Goal: Information Seeking & Learning: Check status

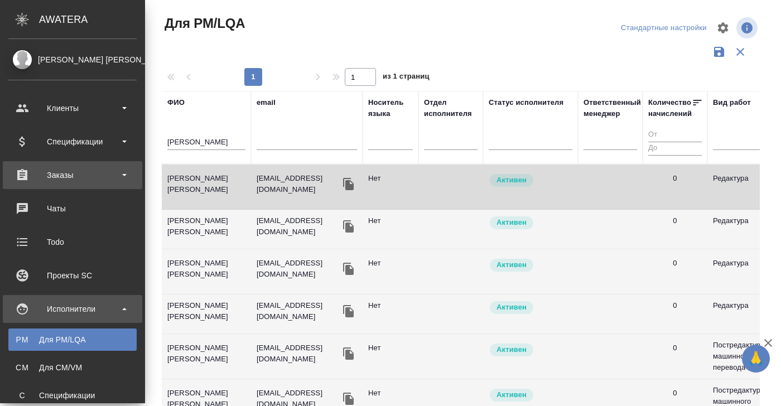
click at [56, 179] on div "Заказы" at bounding box center [72, 175] width 128 height 17
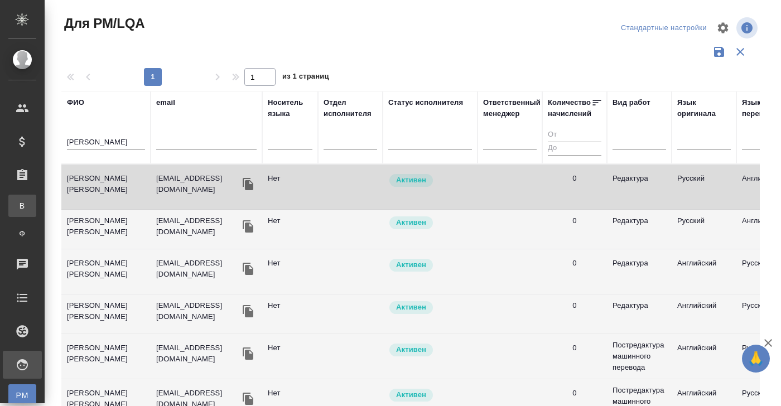
click at [17, 200] on div "Все заказы" at bounding box center [8, 205] width 17 height 11
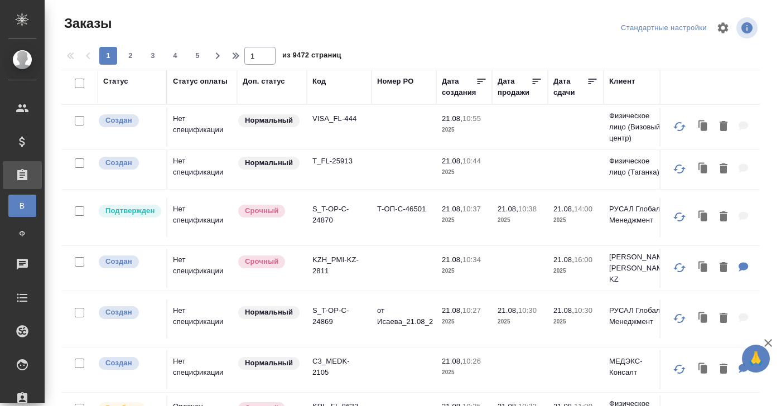
click at [319, 79] on div "Код" at bounding box center [319, 81] width 13 height 11
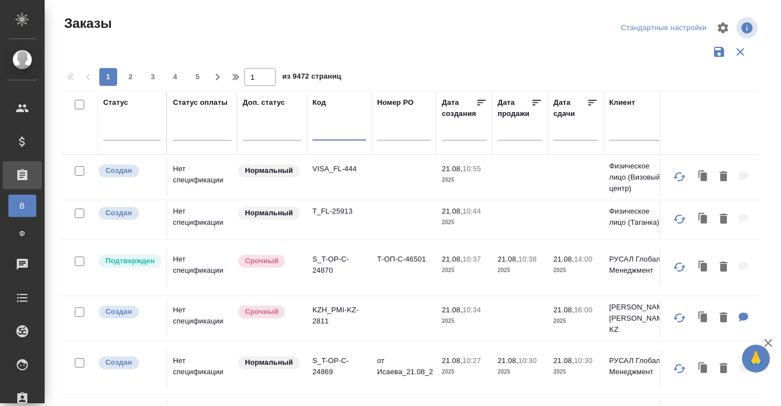
click at [318, 136] on input "text" at bounding box center [340, 134] width 54 height 14
paste input "S_TIC-S-1"
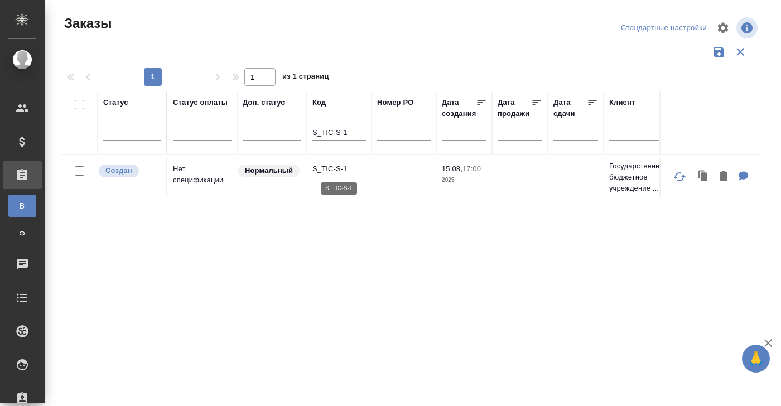
click at [338, 168] on p "S_TIC-S-1" at bounding box center [340, 169] width 54 height 11
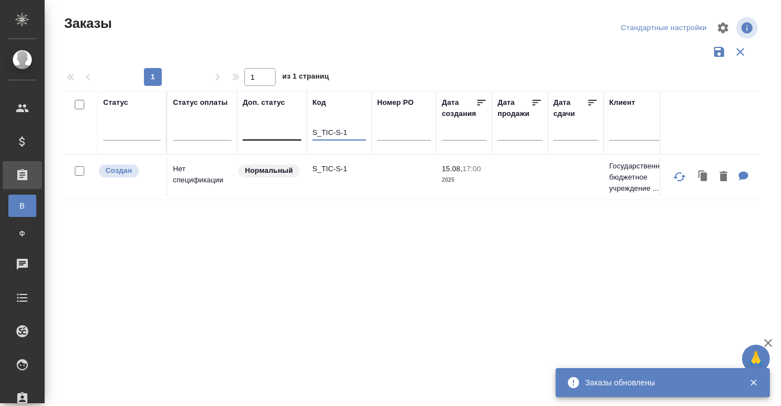
drag, startPoint x: 352, startPoint y: 133, endPoint x: 292, endPoint y: 133, distance: 59.7
paste input "GacMotor-165"
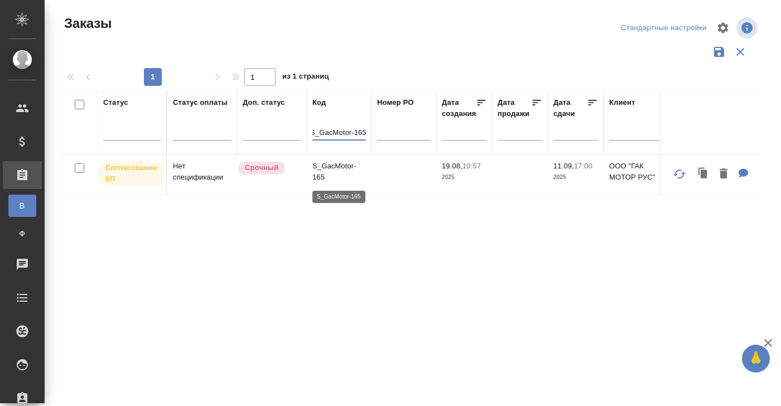
click at [340, 169] on p "S_GacMotor-165" at bounding box center [340, 172] width 54 height 22
drag, startPoint x: 312, startPoint y: 132, endPoint x: 383, endPoint y: 132, distance: 71.4
click at [308, 138] on th "Код S_GacMotor-165" at bounding box center [339, 123] width 65 height 64
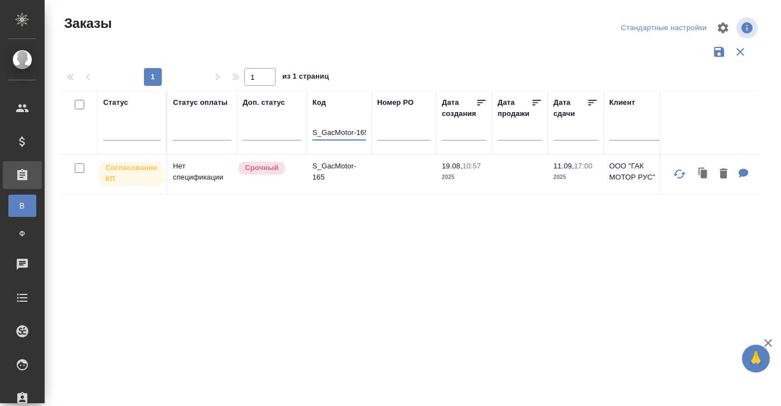
scroll to position [0, 2]
drag, startPoint x: 314, startPoint y: 133, endPoint x: 390, endPoint y: 131, distance: 75.9
paste input "M_FL-453"
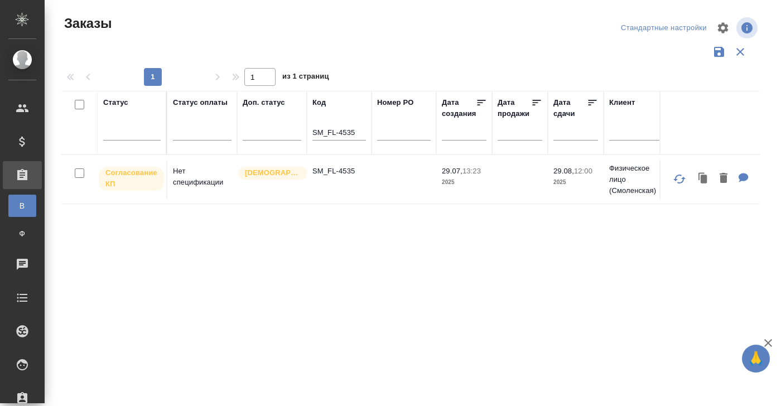
click at [332, 178] on td "SM_FL-4535" at bounding box center [339, 179] width 65 height 39
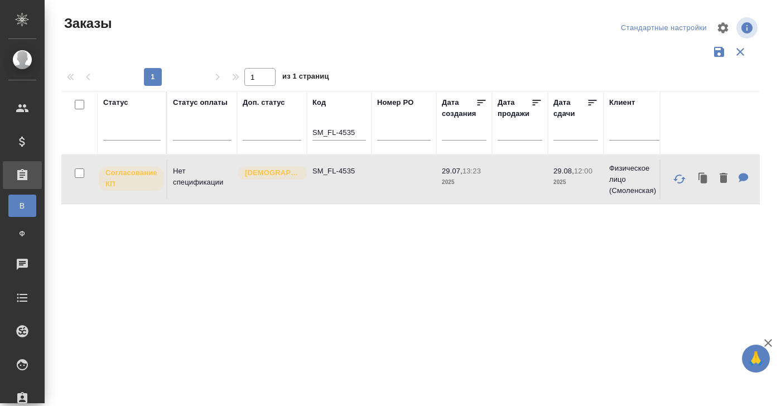
click at [330, 174] on p "SM_FL-4535" at bounding box center [340, 171] width 54 height 11
drag, startPoint x: 313, startPoint y: 132, endPoint x: 380, endPoint y: 132, distance: 66.4
paste input "D_STR-7"
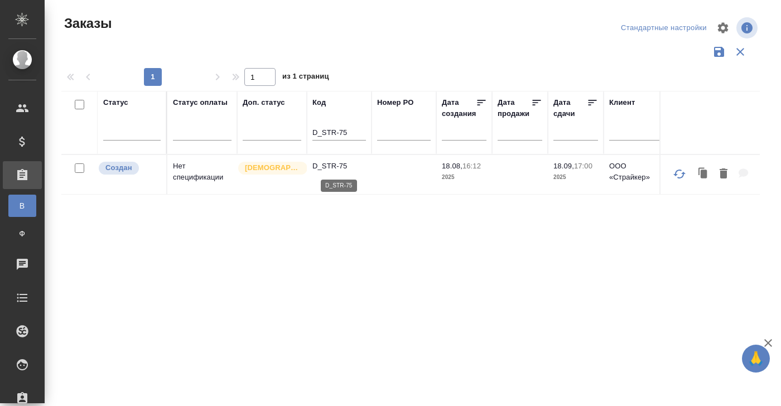
click at [326, 169] on p "D_STR-75" at bounding box center [340, 166] width 54 height 11
drag, startPoint x: 345, startPoint y: 133, endPoint x: 283, endPoint y: 133, distance: 62.5
paste input "S_RM_Rail-494"
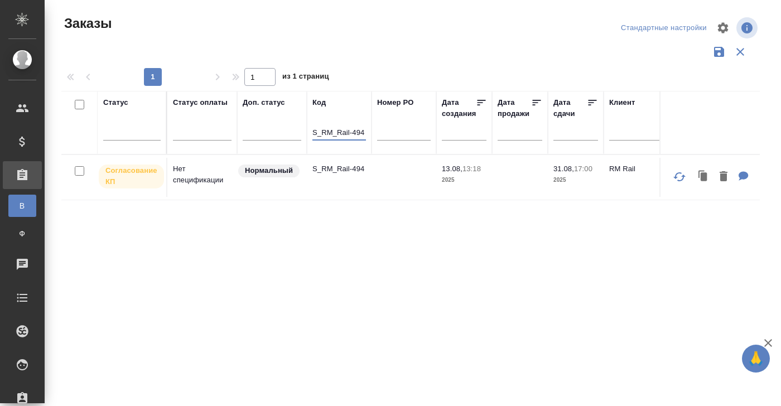
click at [191, 174] on td "Нет спецификации" at bounding box center [202, 177] width 70 height 39
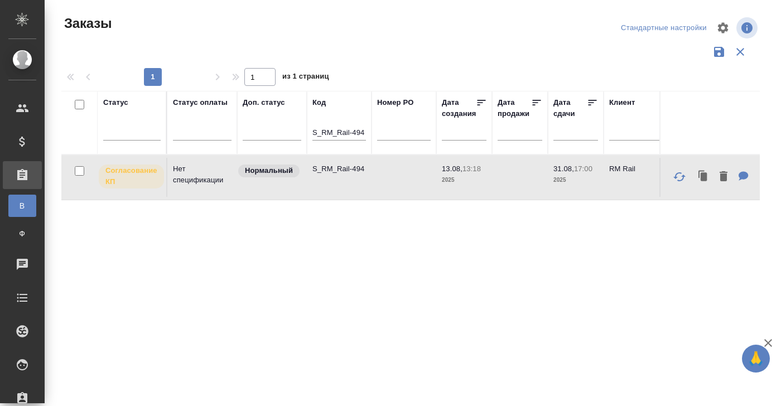
click at [191, 174] on td "Нет спецификации" at bounding box center [202, 177] width 70 height 39
drag, startPoint x: 313, startPoint y: 131, endPoint x: 379, endPoint y: 131, distance: 66.4
paste input "OLMP-31"
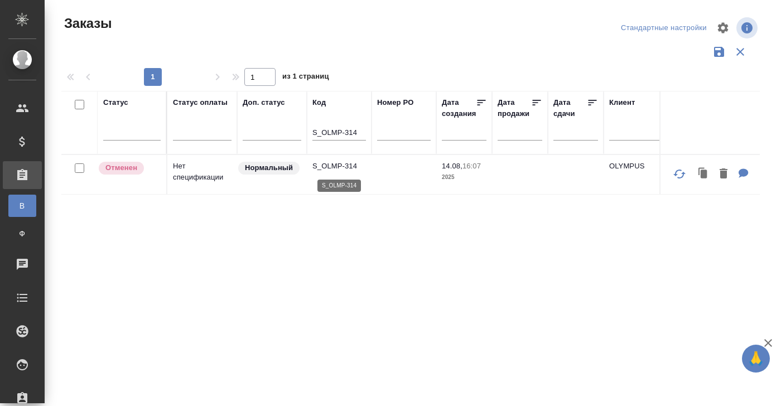
click at [342, 169] on p "S_OLMP-314" at bounding box center [340, 166] width 54 height 11
drag, startPoint x: 358, startPoint y: 132, endPoint x: 292, endPoint y: 132, distance: 65.9
paste input "D_STR-76"
click at [201, 170] on td "Нет спецификации" at bounding box center [202, 174] width 70 height 39
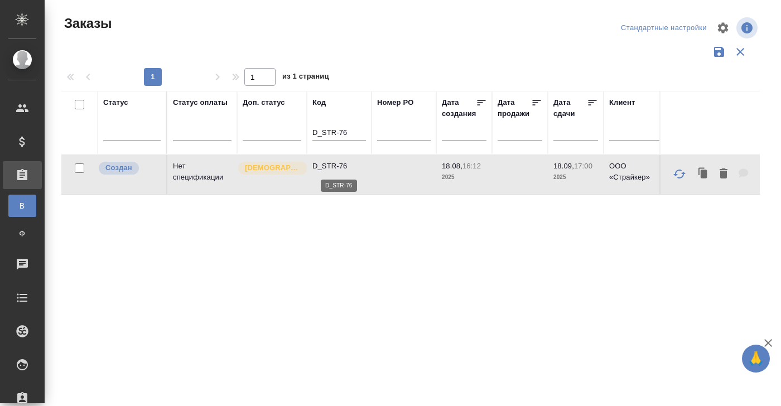
click at [337, 167] on p "D_STR-76" at bounding box center [340, 166] width 54 height 11
drag, startPoint x: 350, startPoint y: 133, endPoint x: 259, endPoint y: 133, distance: 91.0
paste input "C3_unagrande-1"
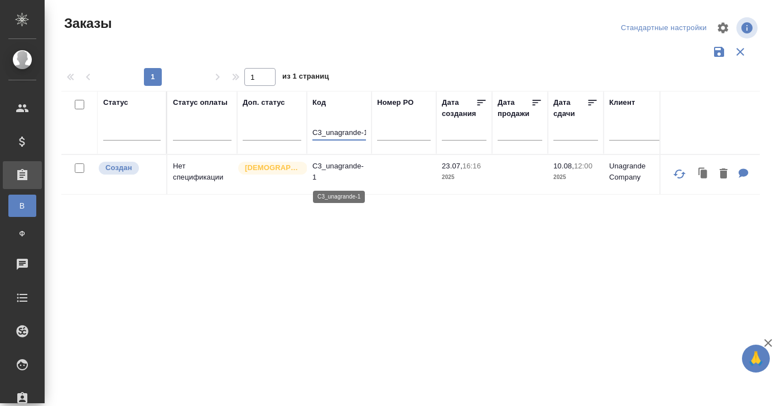
click at [345, 166] on p "C3_unagrande-1" at bounding box center [340, 172] width 54 height 22
drag, startPoint x: 313, startPoint y: 133, endPoint x: 398, endPoint y: 133, distance: 85.9
paste input "SCT-36"
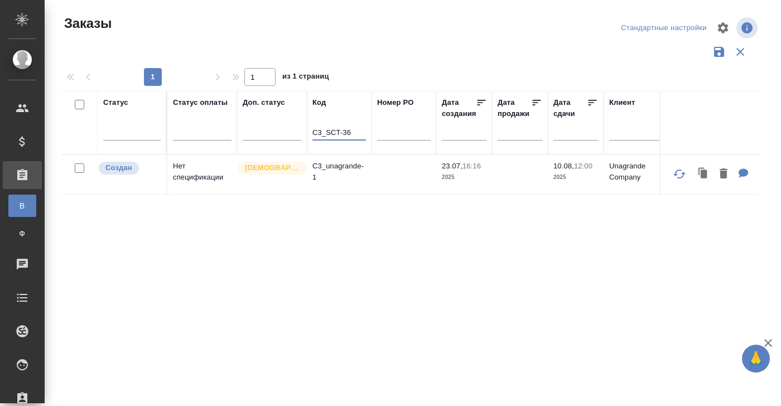
scroll to position [0, 0]
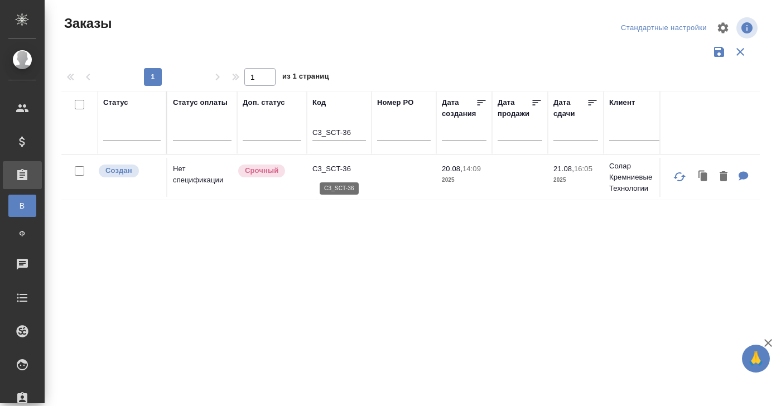
click at [342, 165] on p "C3_SCT-36" at bounding box center [340, 169] width 54 height 11
drag, startPoint x: 359, startPoint y: 131, endPoint x: 270, endPoint y: 131, distance: 88.7
paste input "KZH_KZ-37"
click at [336, 167] on p "KZH_KZ-37" at bounding box center [340, 171] width 54 height 11
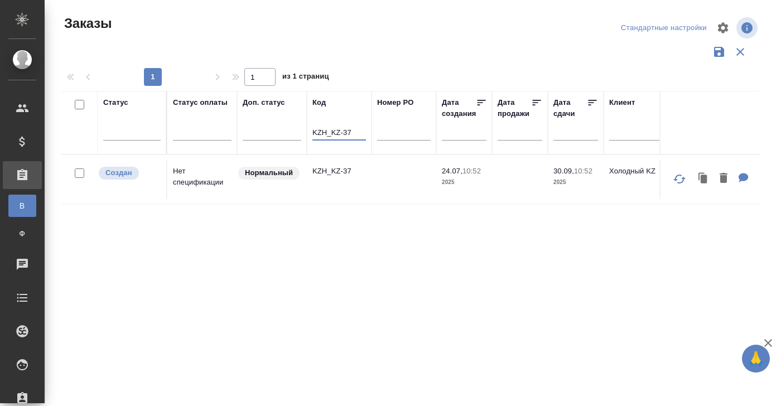
drag, startPoint x: 313, startPoint y: 130, endPoint x: 369, endPoint y: 130, distance: 56.4
click at [369, 130] on th "Код KZH_KZ-37" at bounding box center [339, 123] width 65 height 64
paste input "S_NVSM-1"
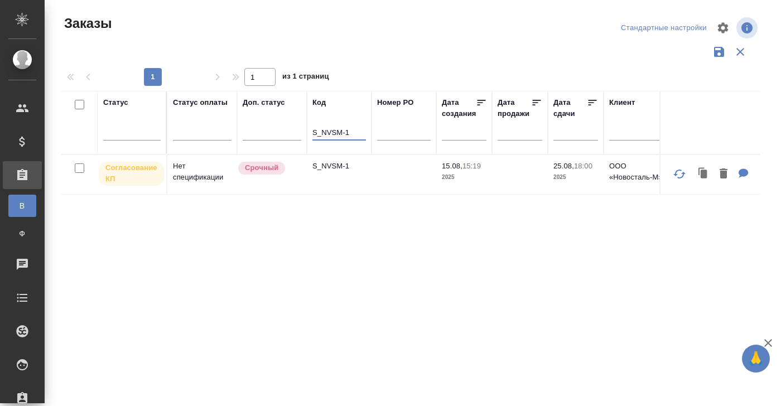
click at [195, 175] on td "Нет спецификации" at bounding box center [202, 174] width 70 height 39
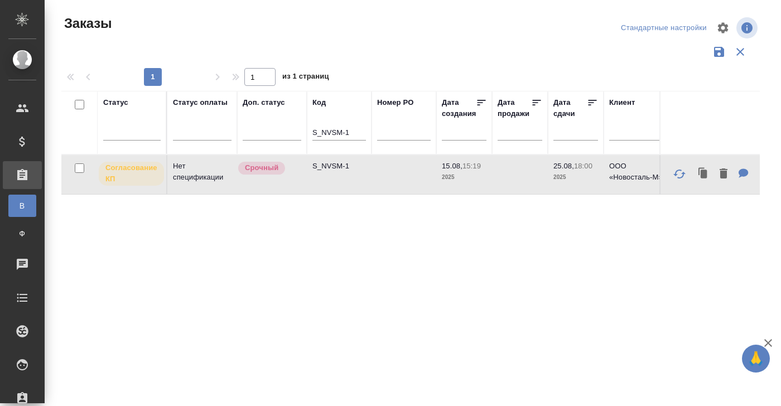
click at [194, 175] on td "Нет спецификации" at bounding box center [202, 174] width 70 height 39
drag, startPoint x: 353, startPoint y: 129, endPoint x: 292, endPoint y: 129, distance: 61.4
paste input "C_MERZ-285"
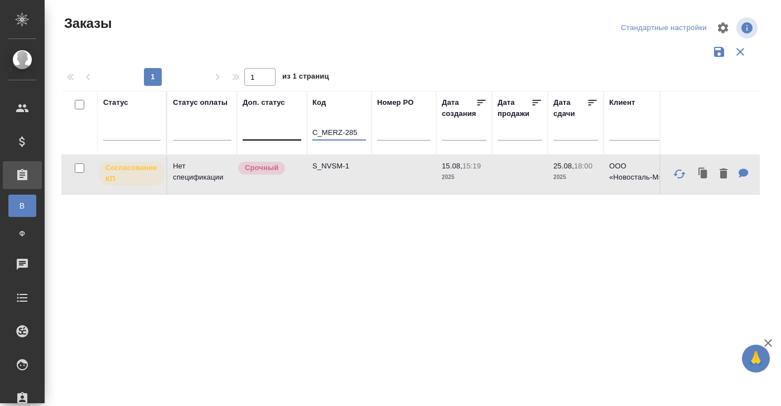
type input "C_MERZ-285"
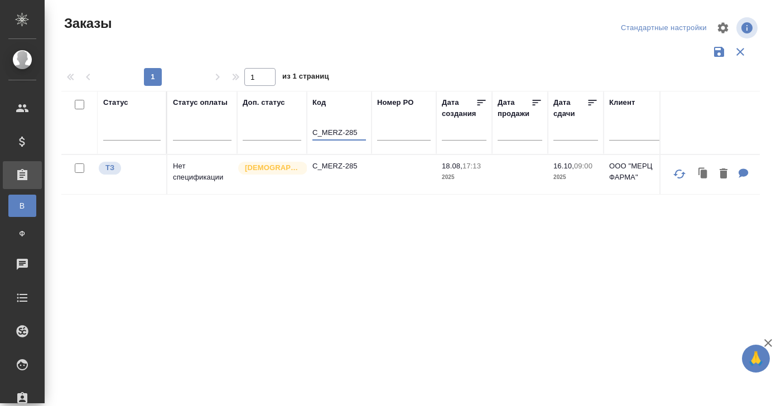
click at [186, 173] on td "Нет спецификации" at bounding box center [202, 174] width 70 height 39
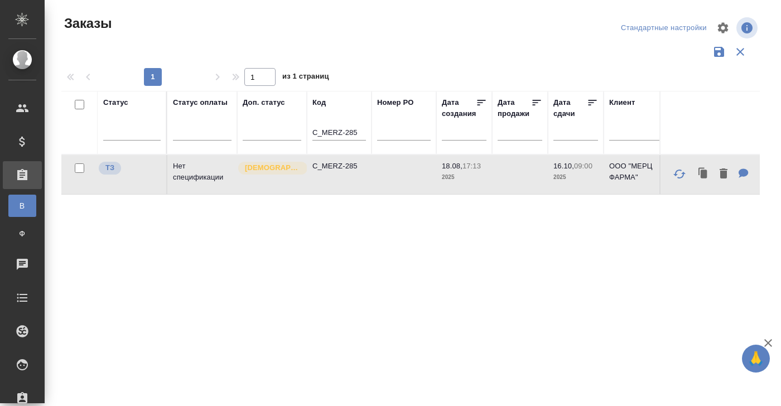
click at [186, 173] on td "Нет спецификации" at bounding box center [202, 174] width 70 height 39
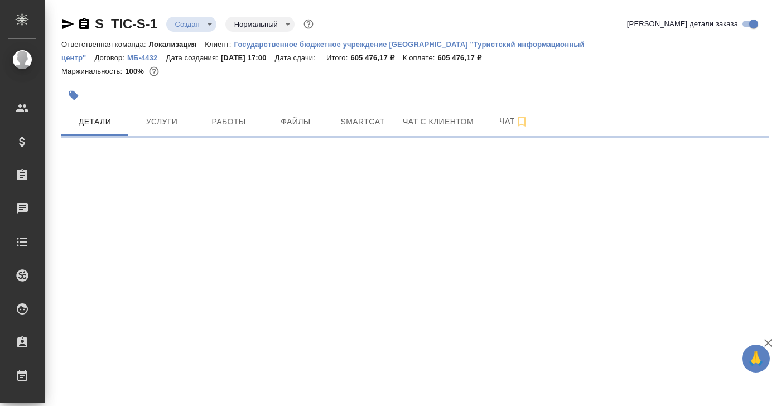
select select "RU"
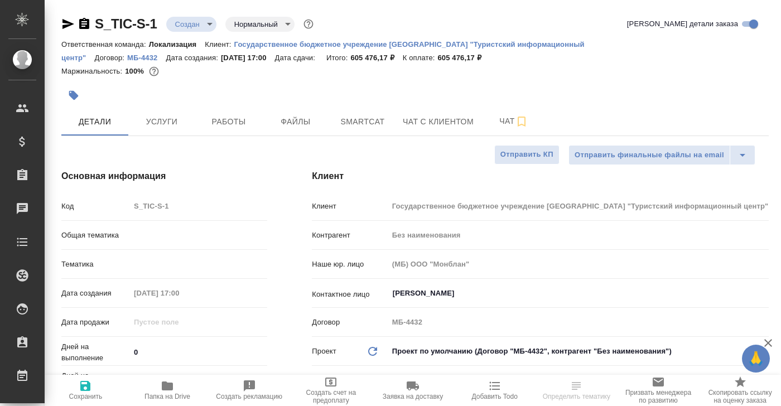
type textarea "x"
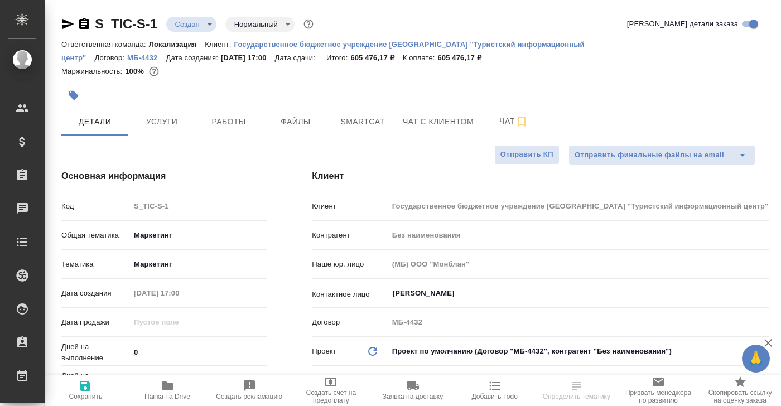
type textarea "x"
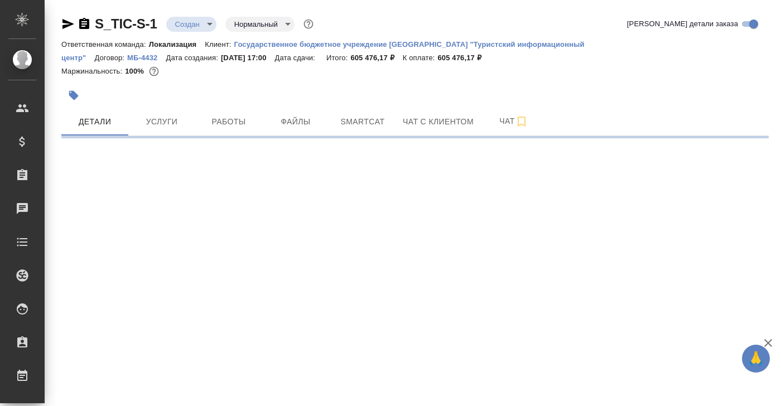
select select "RU"
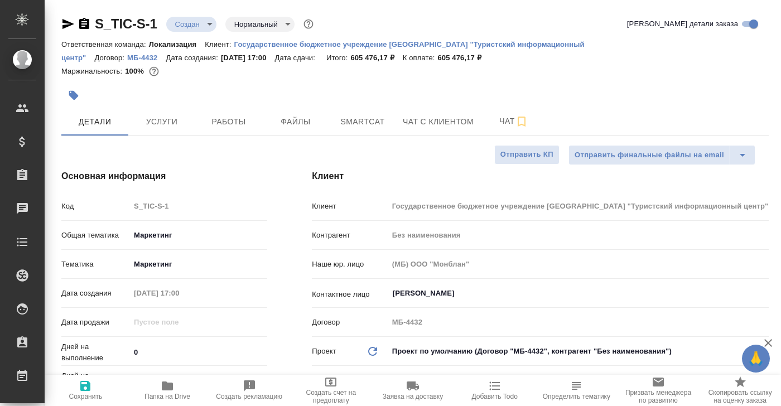
type textarea "x"
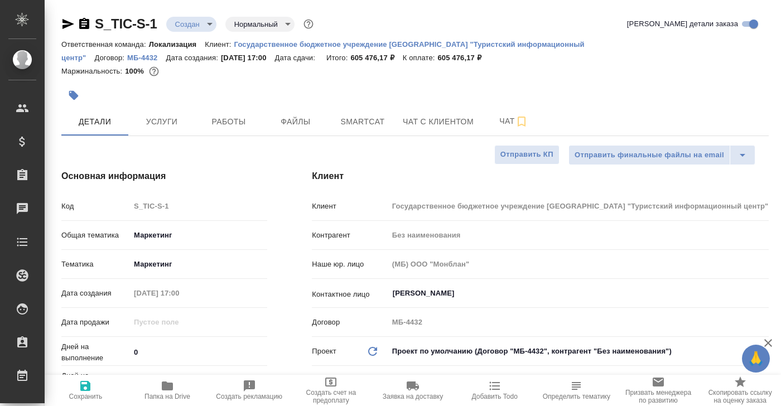
type textarea "x"
drag, startPoint x: 504, startPoint y: 124, endPoint x: 488, endPoint y: 135, distance: 18.9
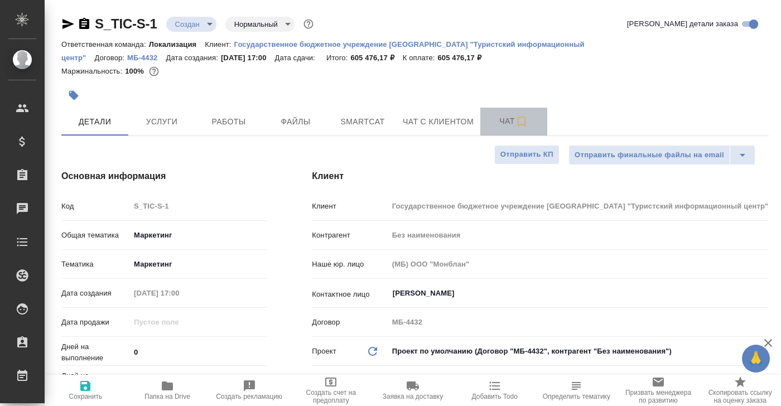
click at [488, 135] on button "Чат" at bounding box center [514, 122] width 67 height 28
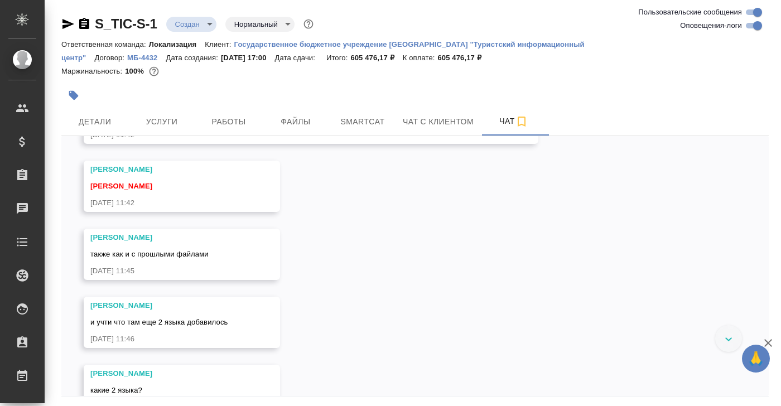
scroll to position [1708, 0]
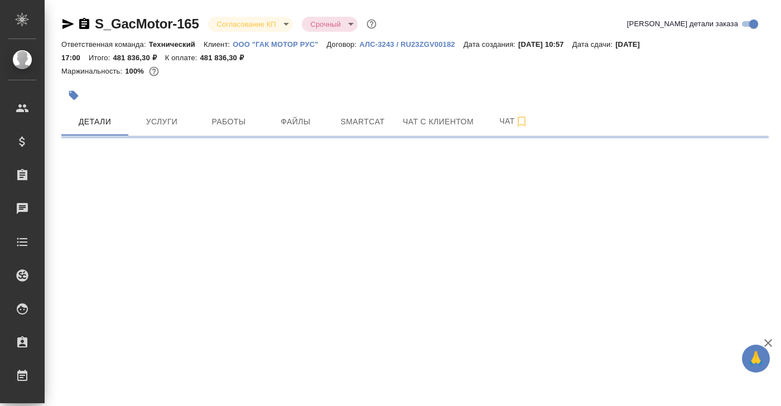
select select "RU"
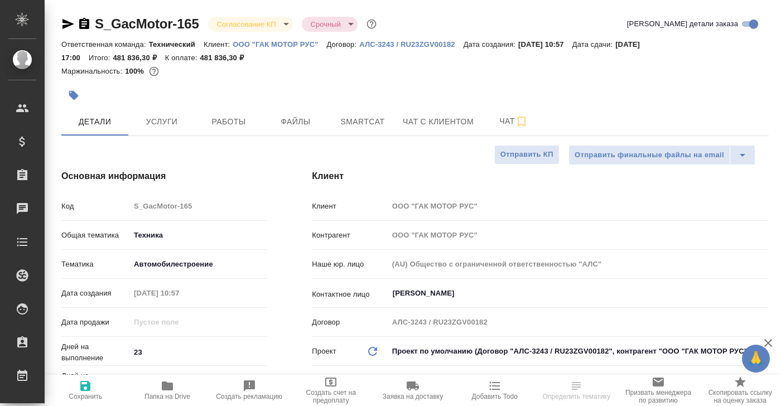
type textarea "x"
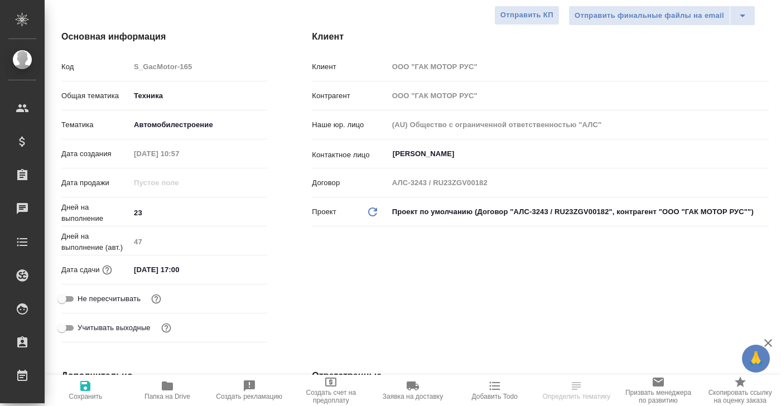
type textarea "x"
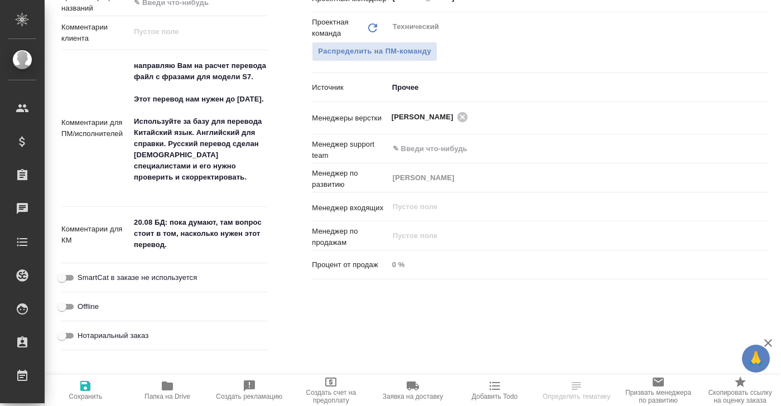
scroll to position [631, 0]
type textarea "x"
drag, startPoint x: 183, startPoint y: 225, endPoint x: 196, endPoint y: 248, distance: 26.0
click at [196, 248] on textarea "20.08 БД: пока думают, там вопрос стоит в том, насколько нужен этот перевод." at bounding box center [199, 234] width 136 height 41
click at [204, 231] on textarea "20.08 БД: пока думают, там вопрос стоит в том, насколько нужен этот перевод." at bounding box center [199, 234] width 136 height 41
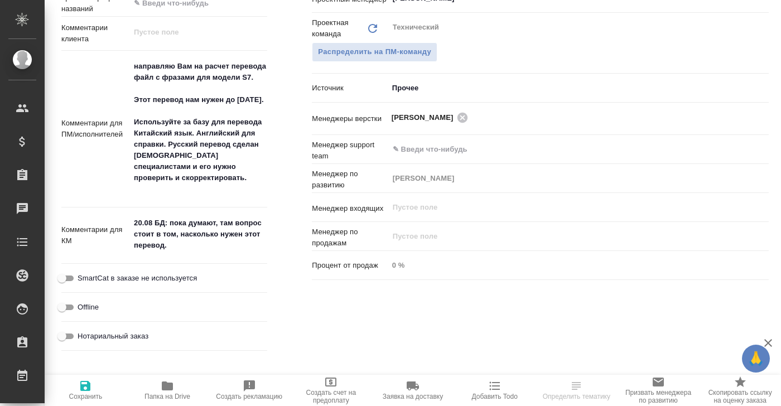
type textarea "x"
select select "RU"
type textarea "x"
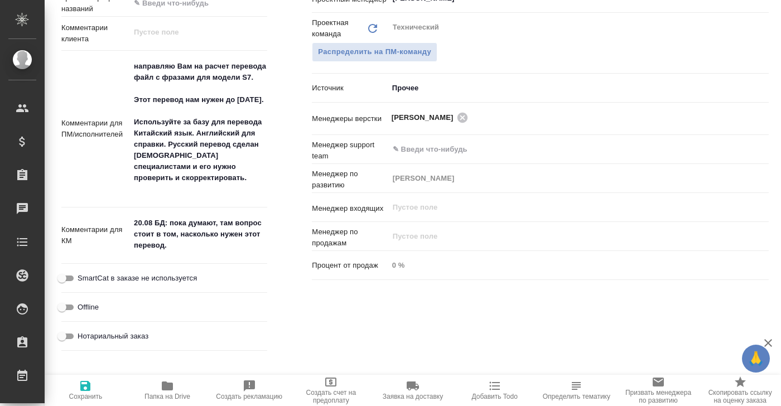
type textarea "x"
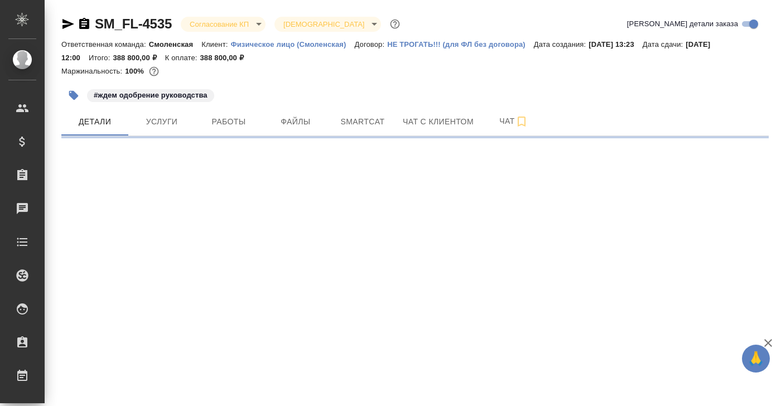
select select "RU"
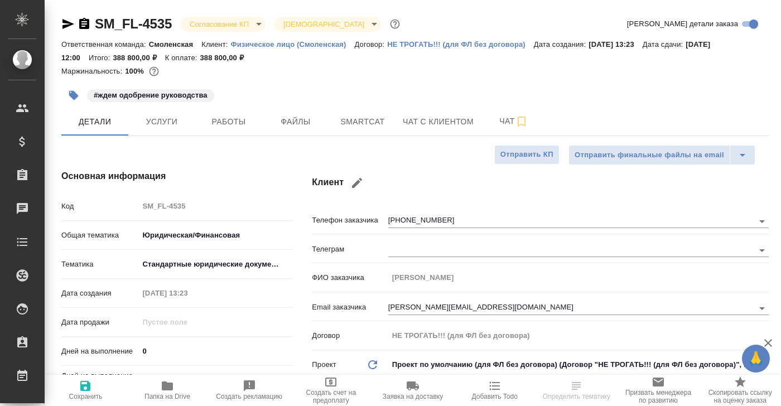
type textarea "x"
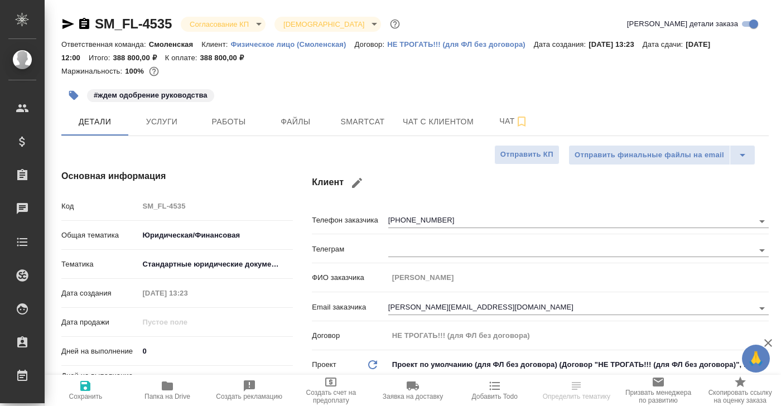
type textarea "x"
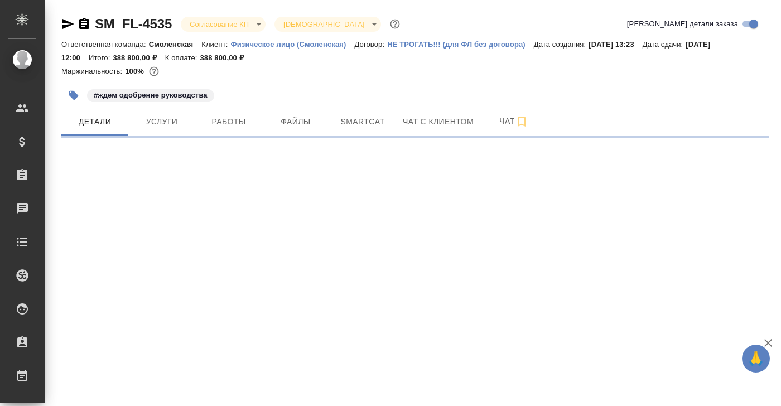
select select "RU"
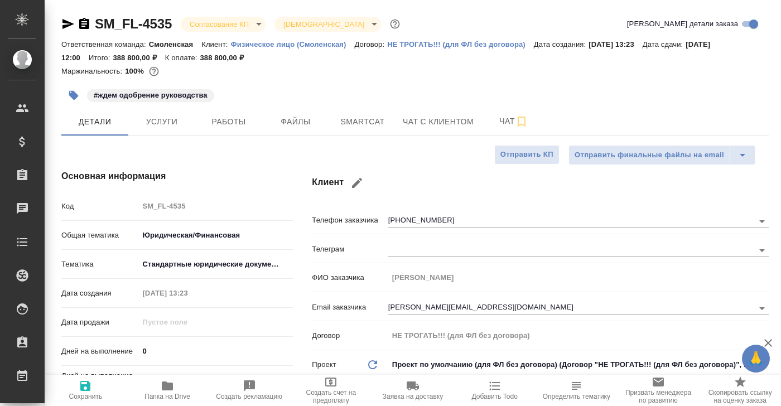
type textarea "x"
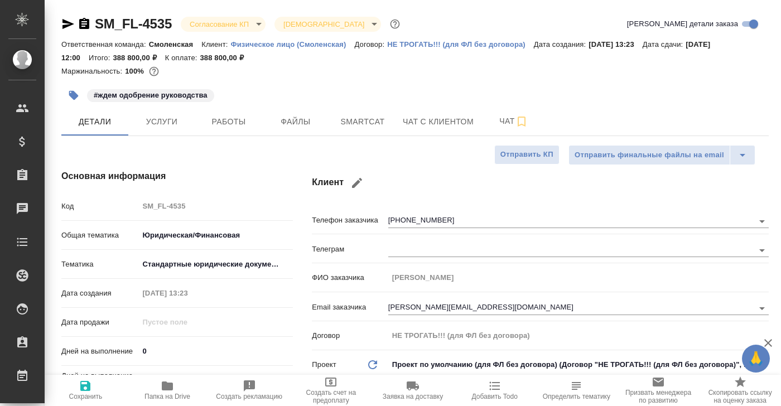
type textarea "x"
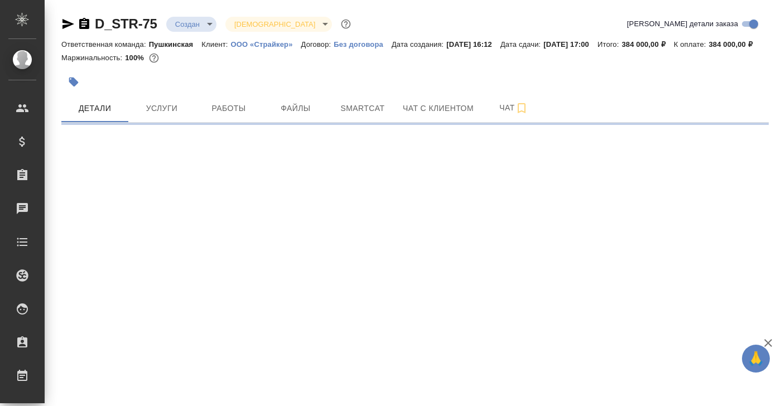
select select "RU"
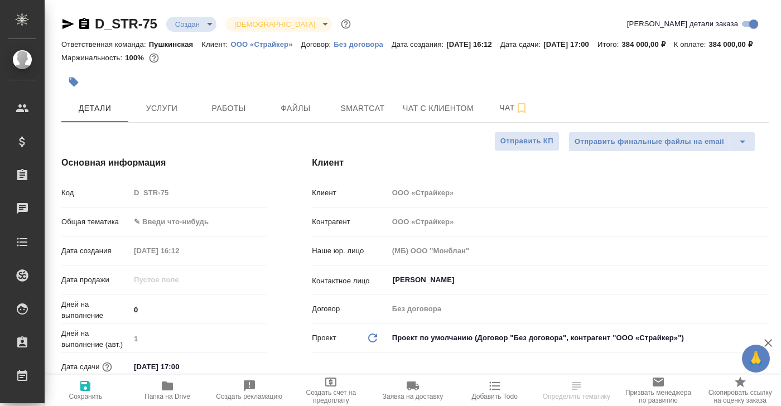
type textarea "x"
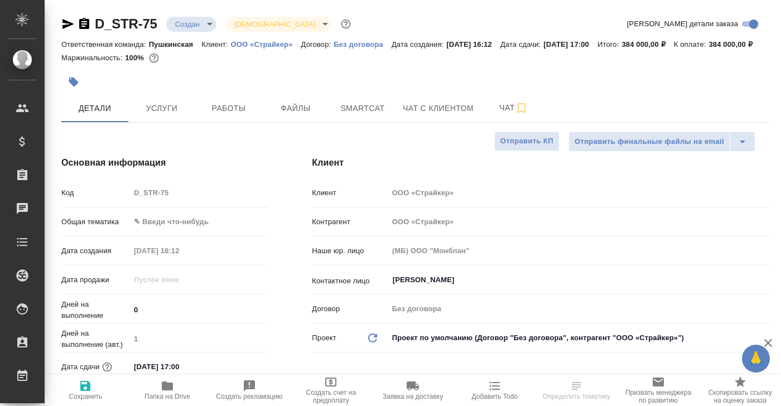
type textarea "x"
click at [501, 115] on span "Чат" at bounding box center [514, 108] width 54 height 14
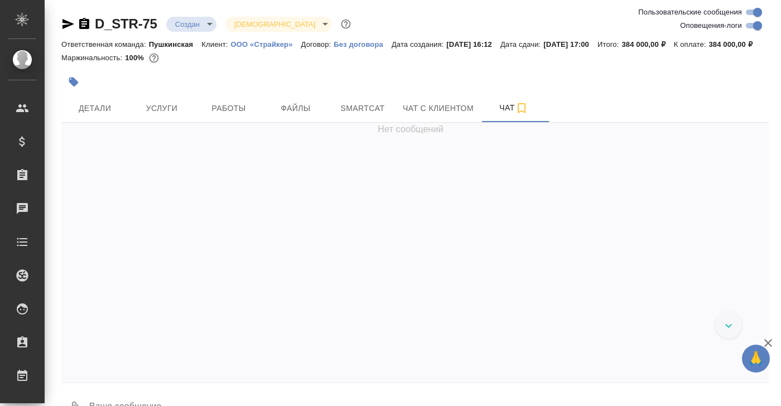
scroll to position [41, 0]
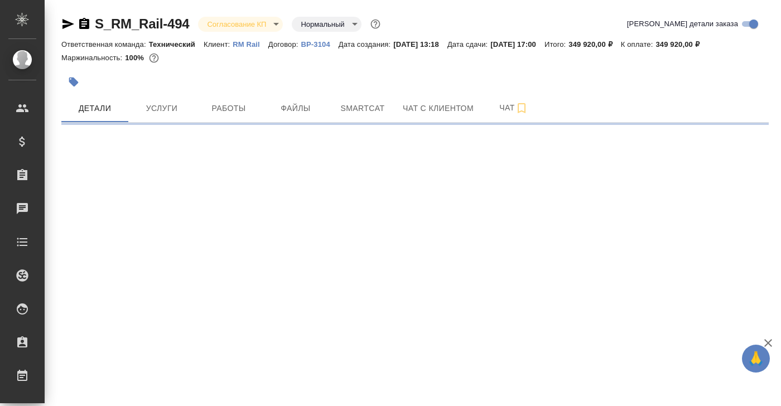
select select "RU"
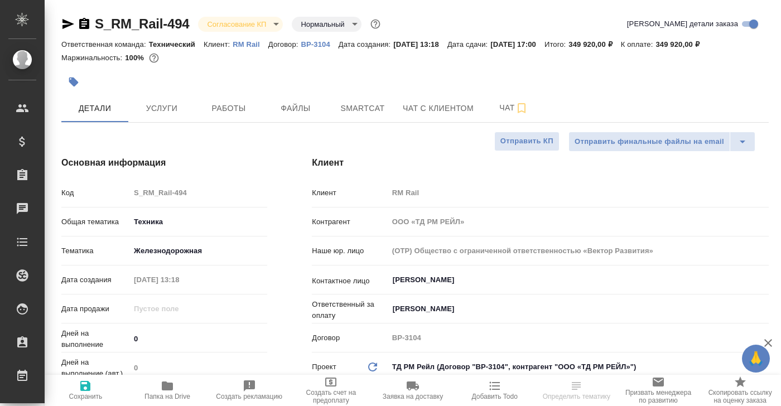
type textarea "x"
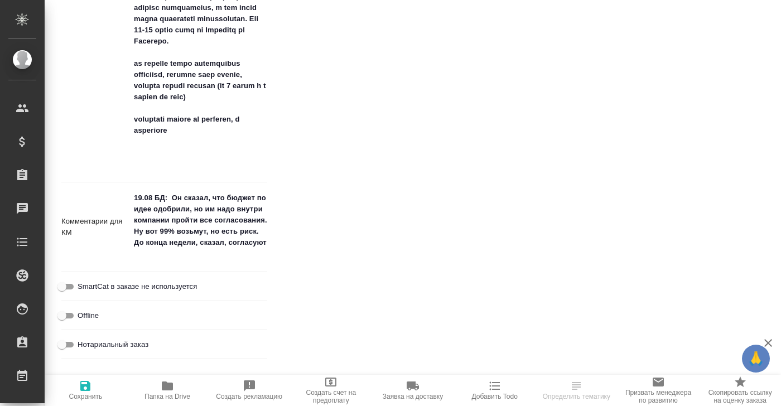
scroll to position [924, 0]
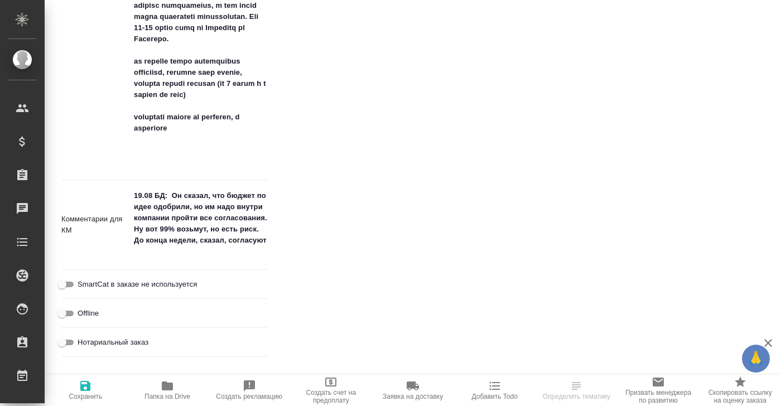
type textarea "x"
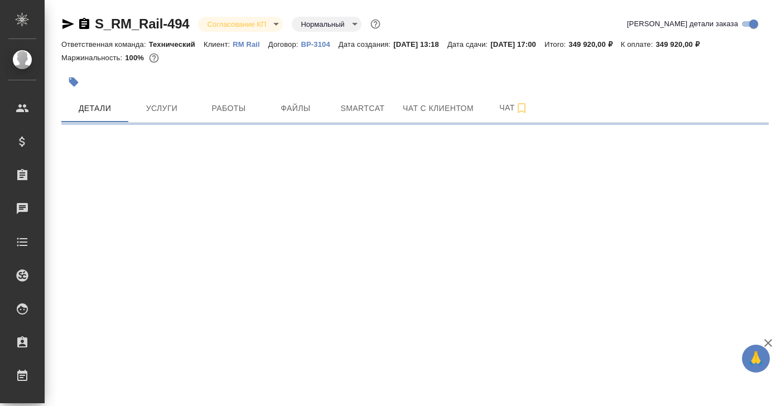
drag, startPoint x: 172, startPoint y: 196, endPoint x: 217, endPoint y: 252, distance: 71.8
select select "RU"
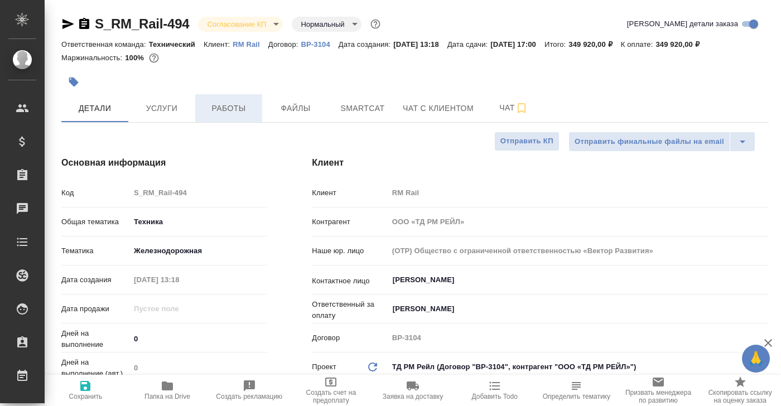
type textarea "x"
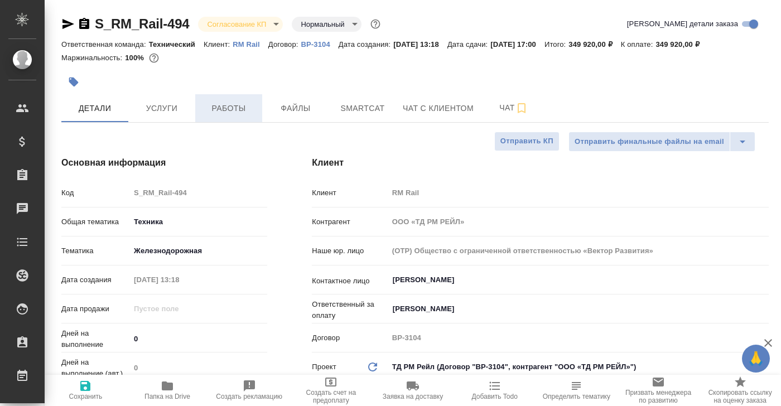
type textarea "x"
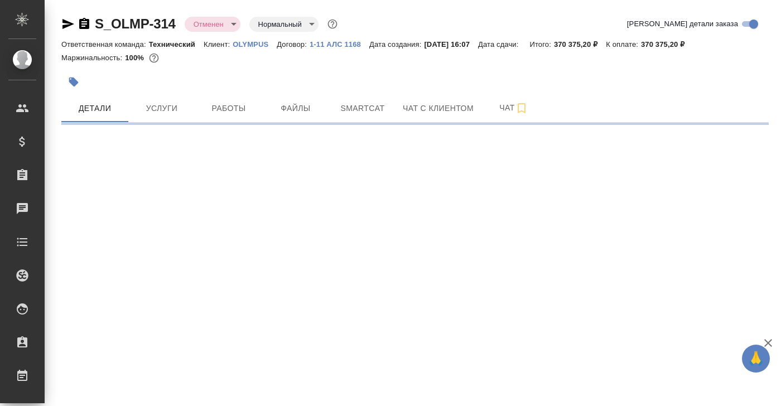
select select "RU"
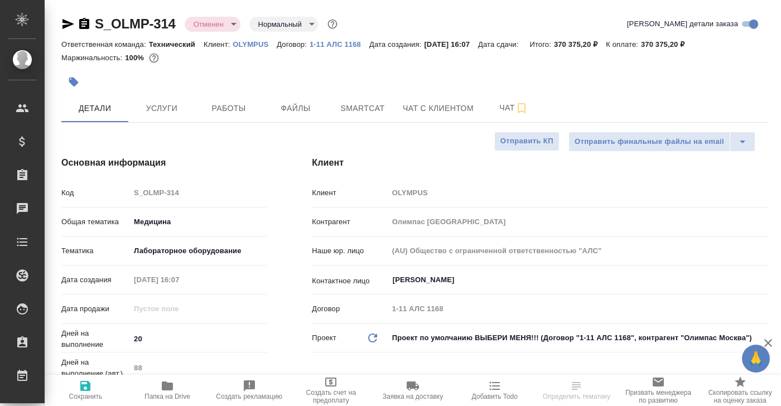
type textarea "x"
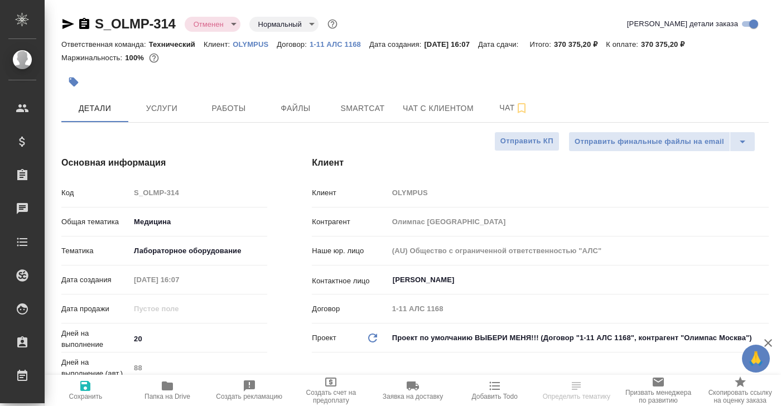
type textarea "x"
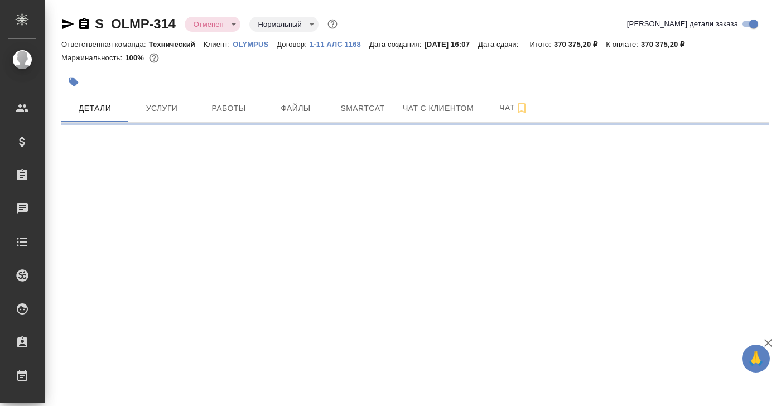
select select "RU"
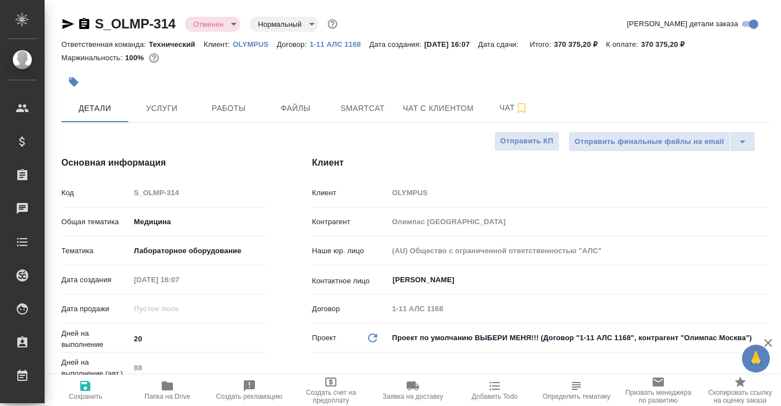
type textarea "x"
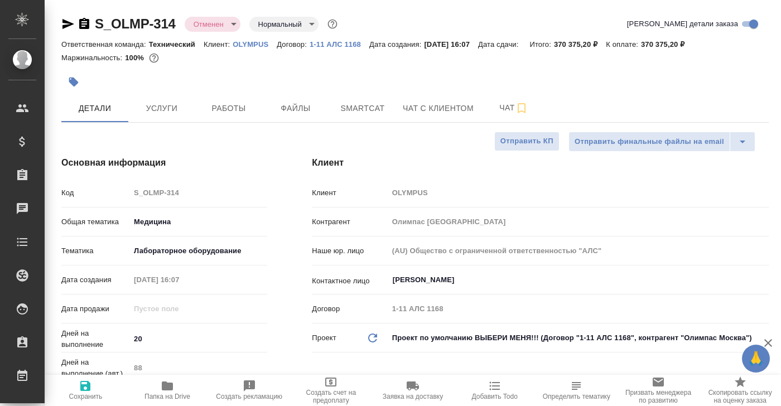
type textarea "x"
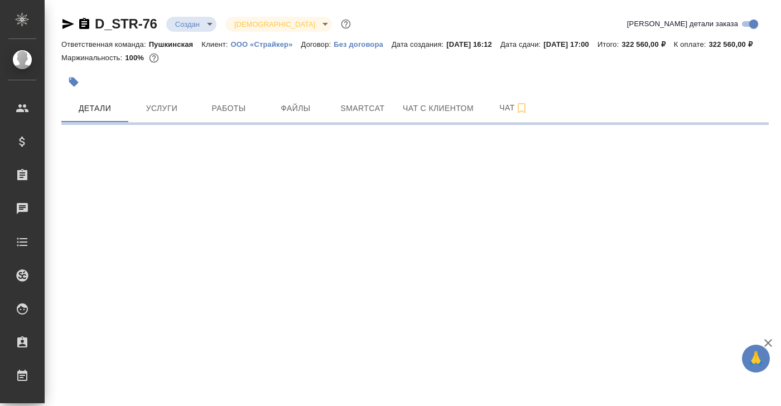
select select "RU"
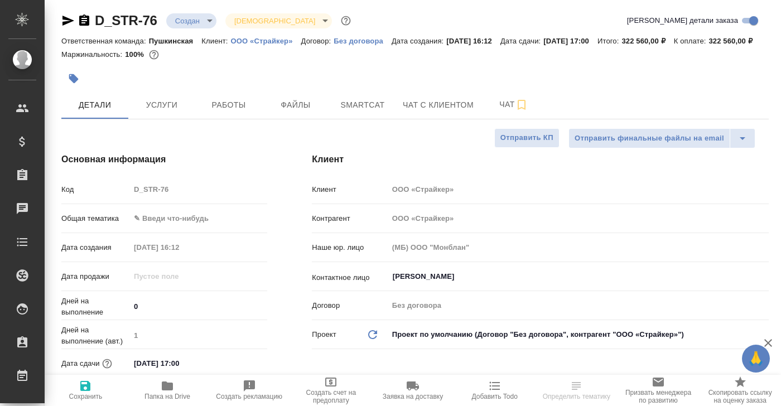
type textarea "x"
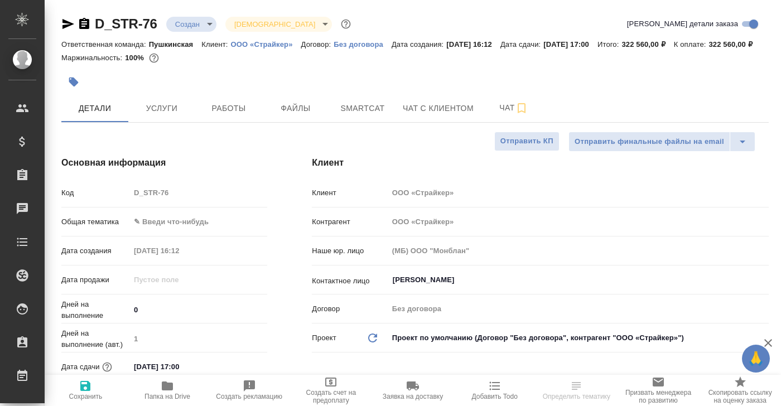
type textarea "x"
select select "RU"
type textarea "x"
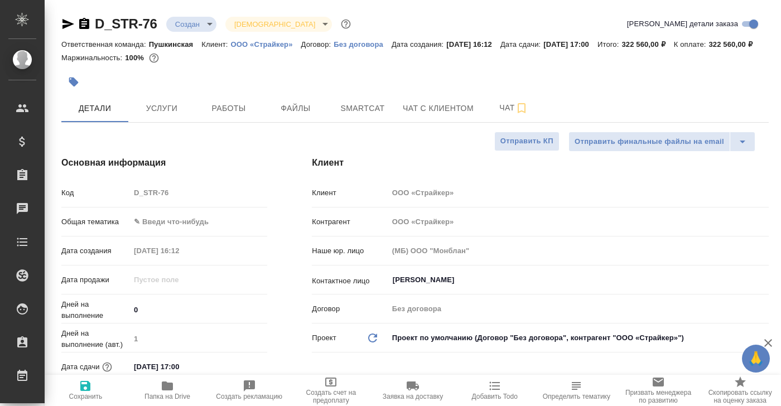
type textarea "x"
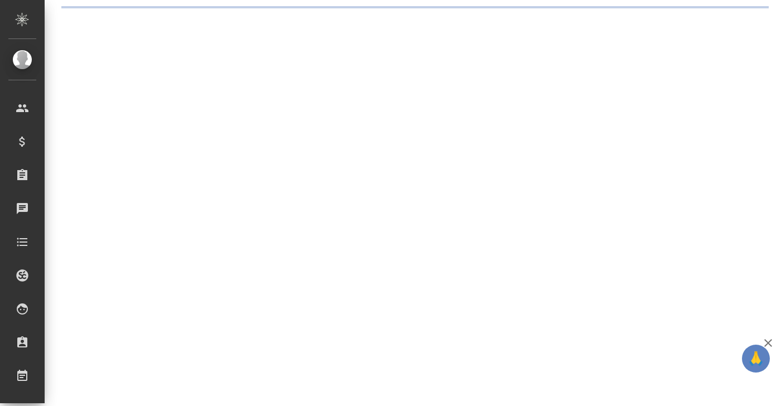
select select "RU"
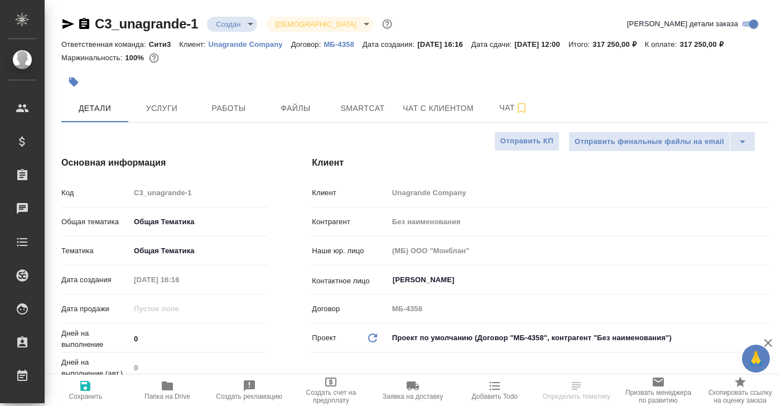
type textarea "x"
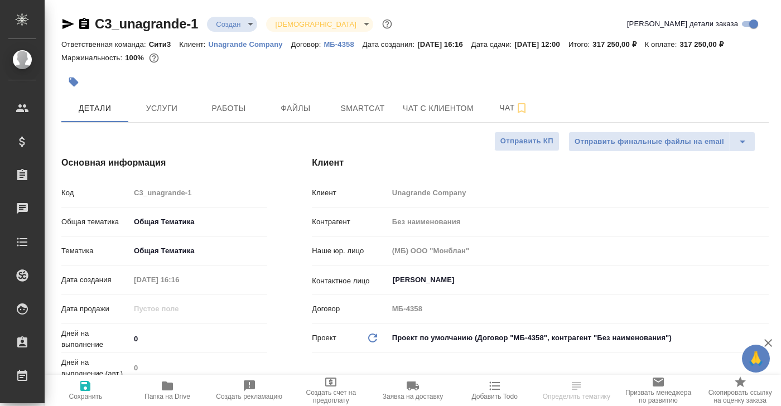
type textarea "x"
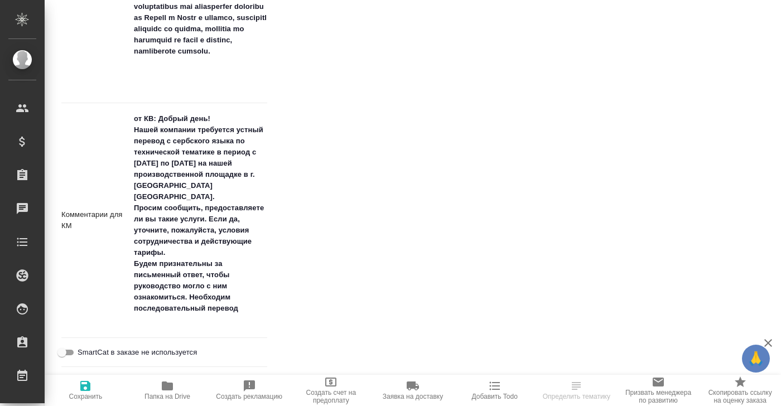
scroll to position [1091, 0]
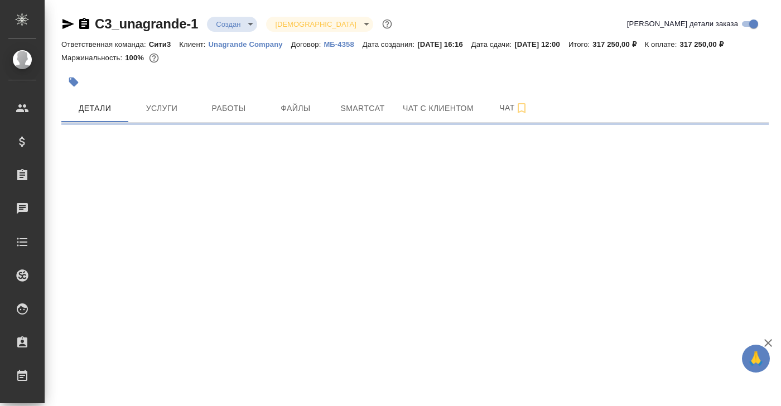
select select "RU"
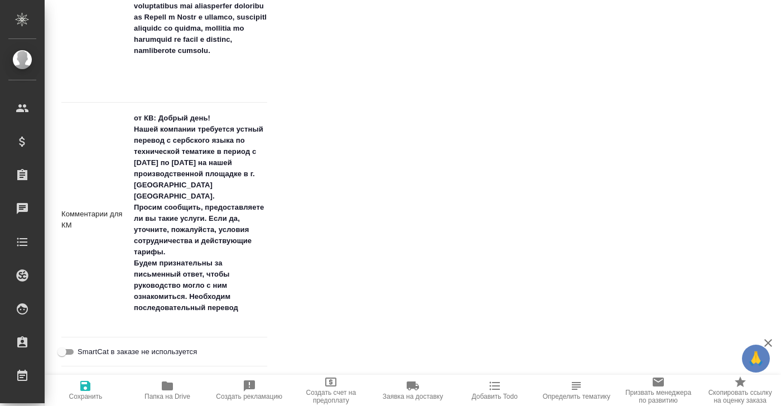
type textarea "x"
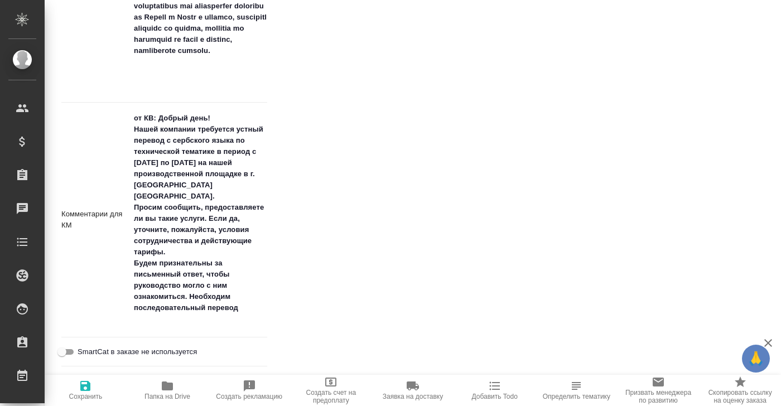
type textarea "x"
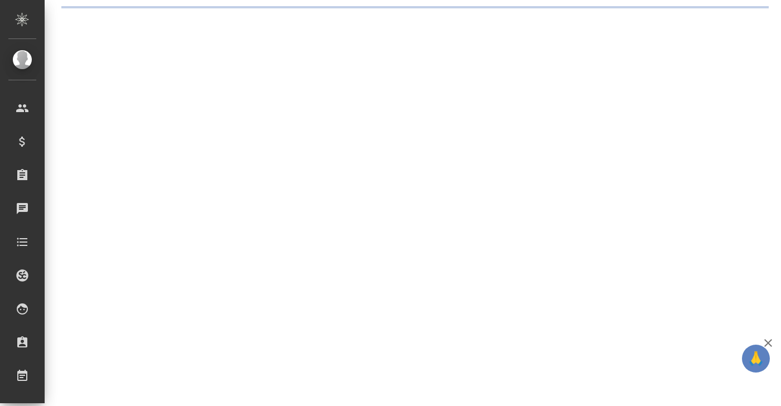
select select "RU"
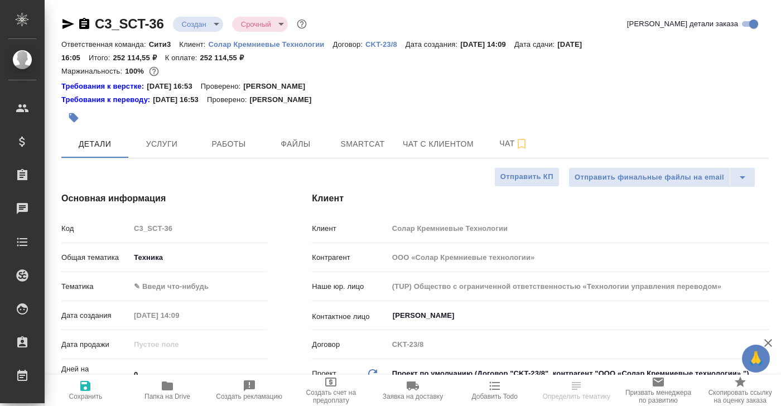
type textarea "x"
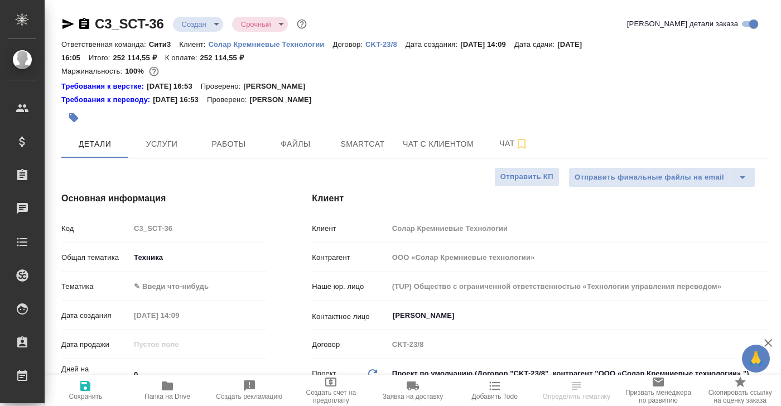
type textarea "x"
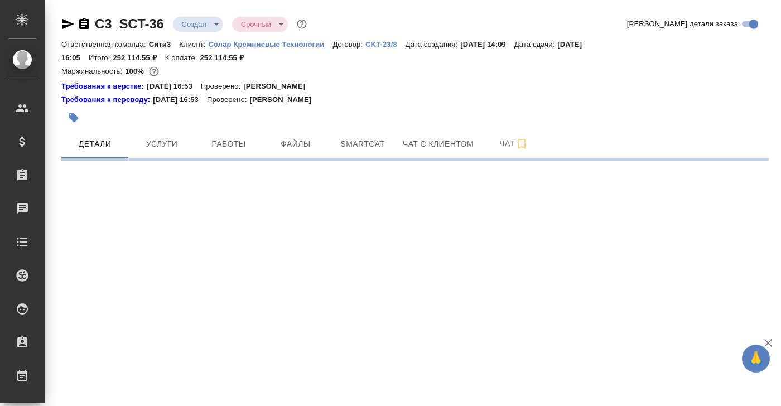
select select "RU"
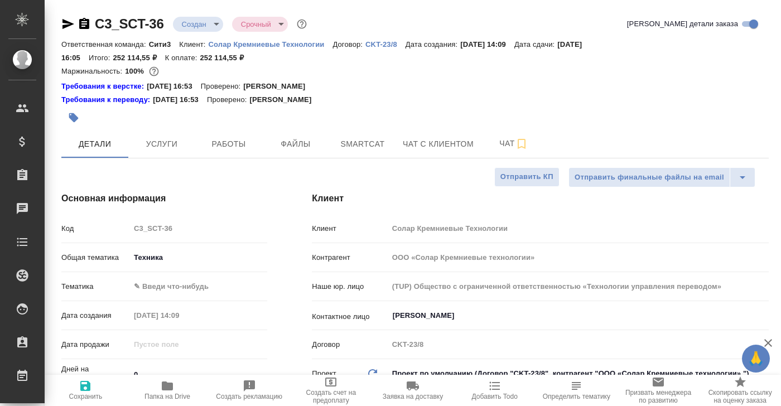
type textarea "x"
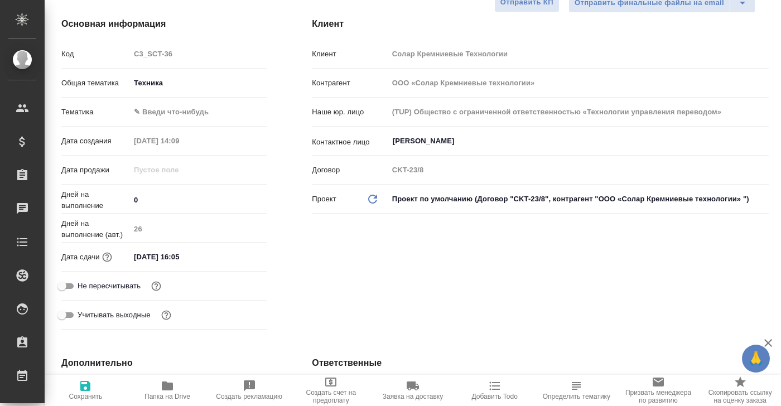
scroll to position [263, 0]
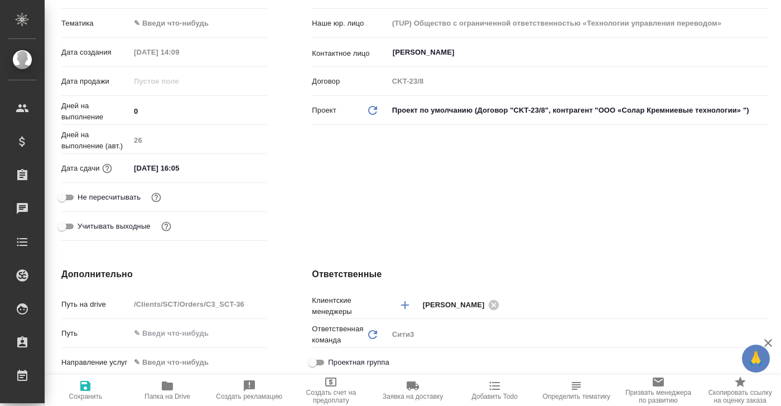
type textarea "x"
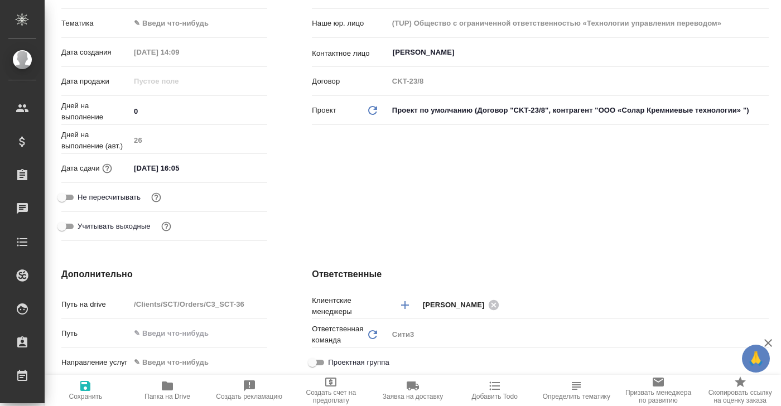
type textarea "x"
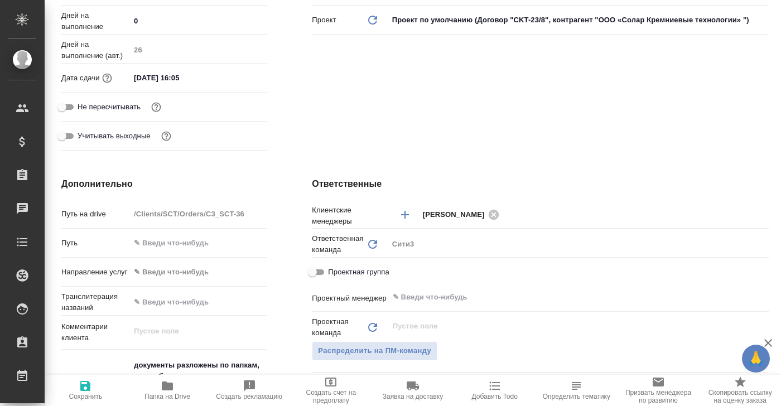
scroll to position [354, 0]
type textarea "x"
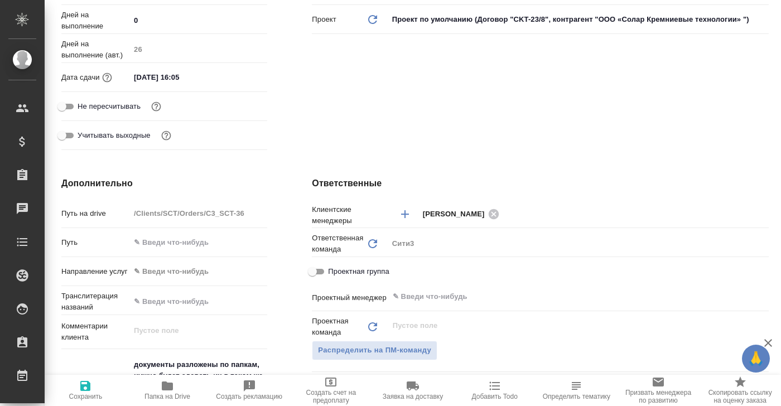
type textarea "x"
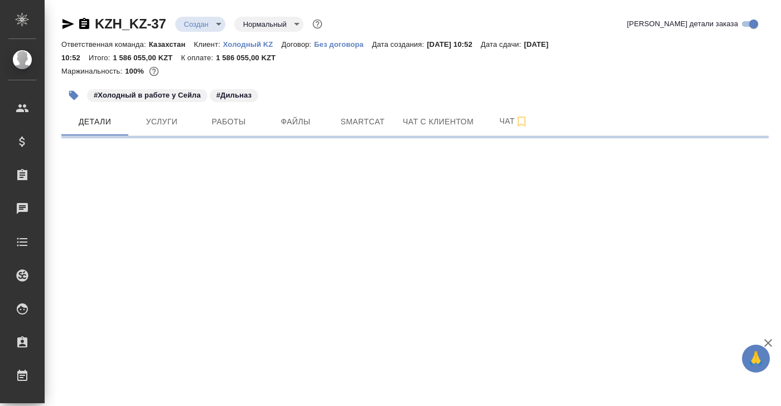
select select "RU"
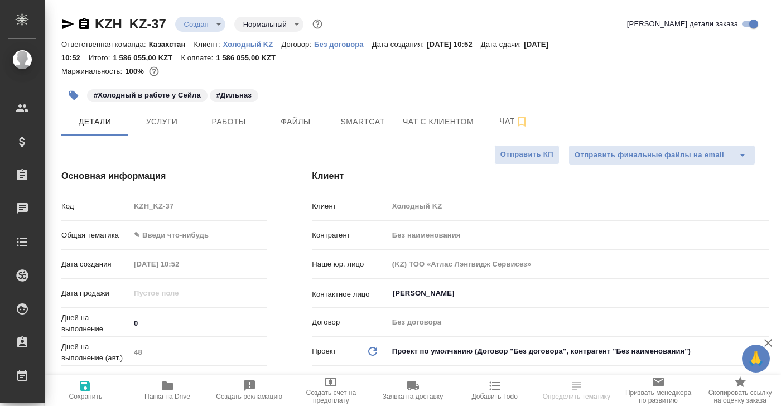
type textarea "x"
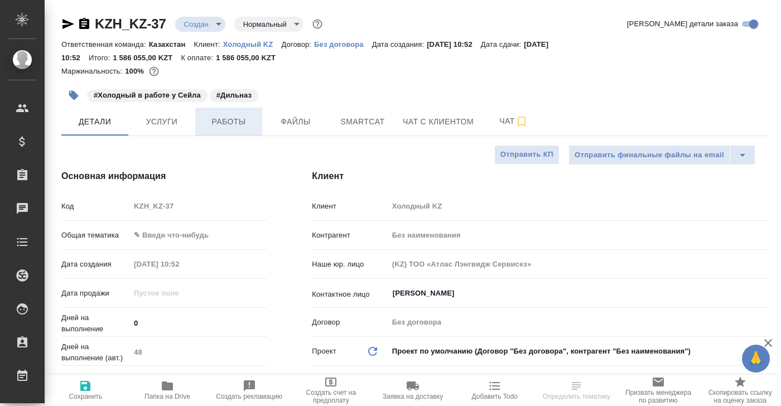
type textarea "x"
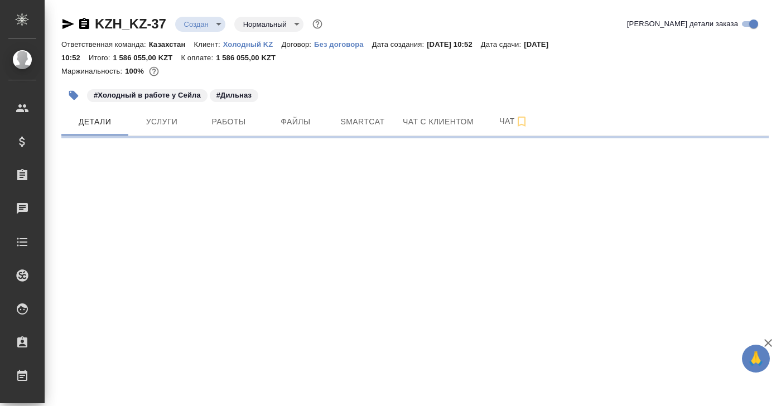
select select "RU"
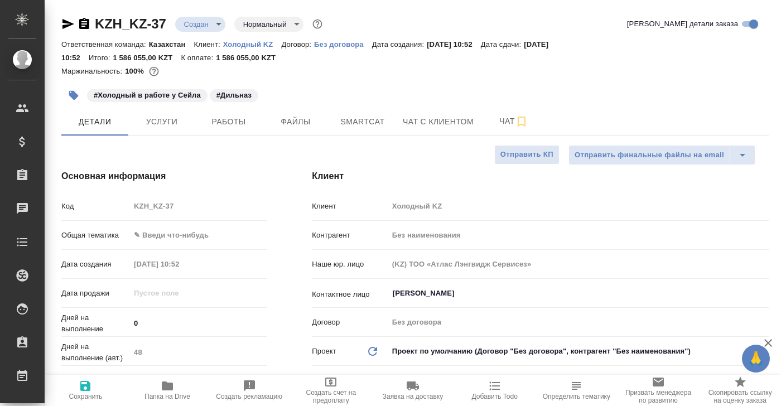
type textarea "x"
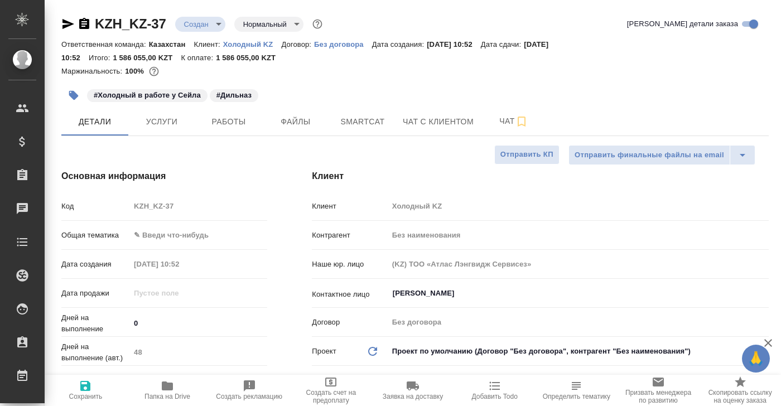
type textarea "x"
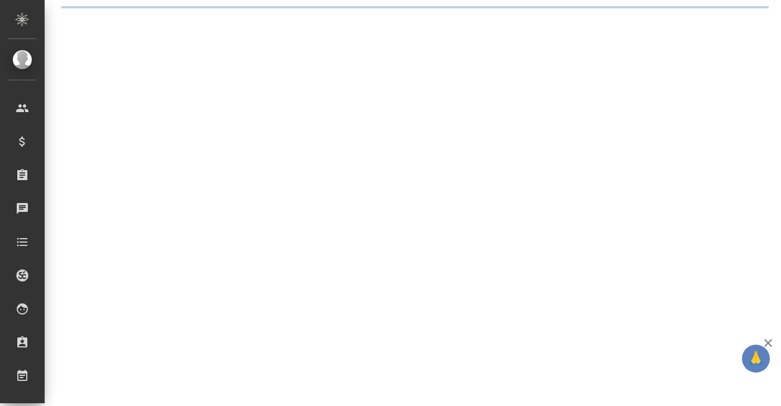
select select "RU"
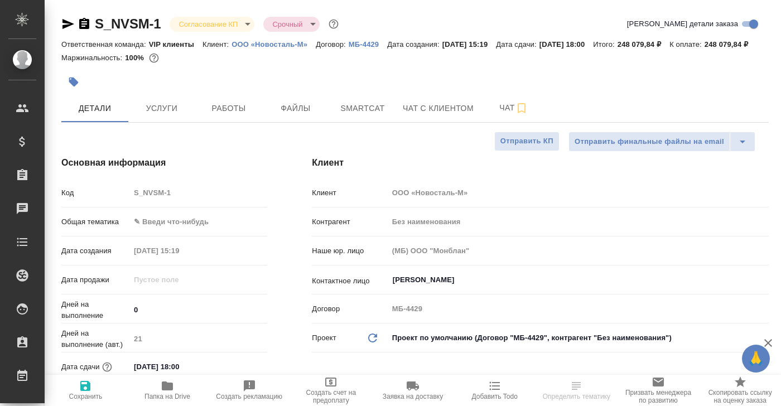
type textarea "x"
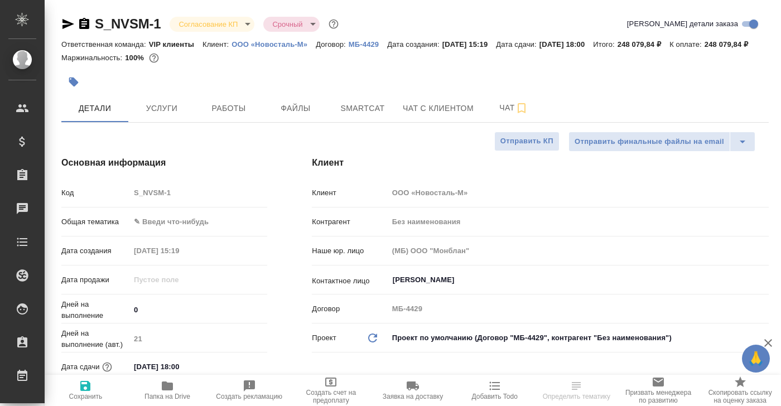
type textarea "x"
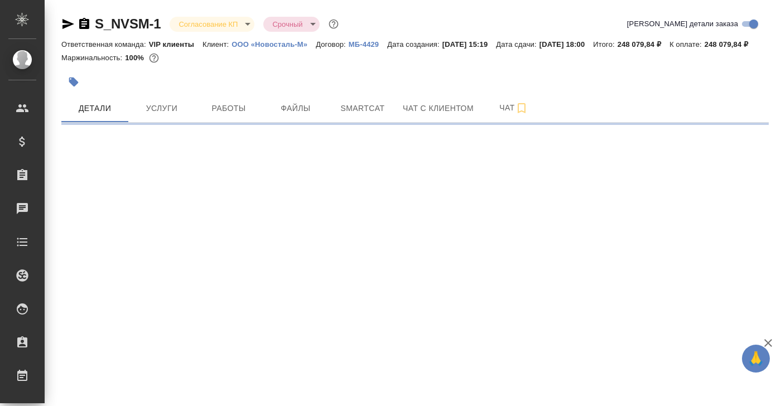
select select "RU"
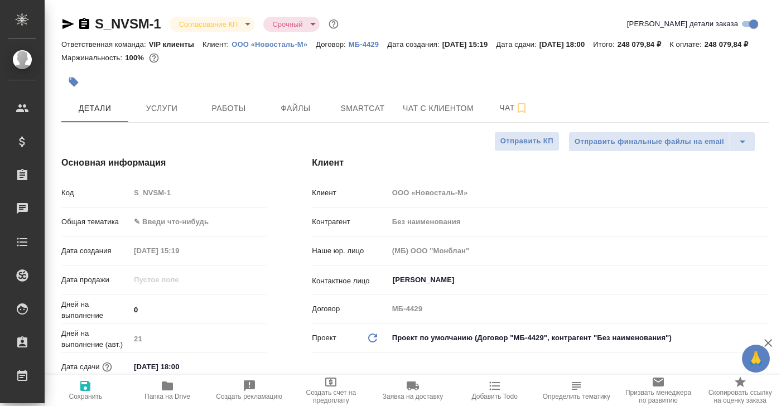
type textarea "x"
click at [509, 115] on span "Чат" at bounding box center [514, 108] width 54 height 14
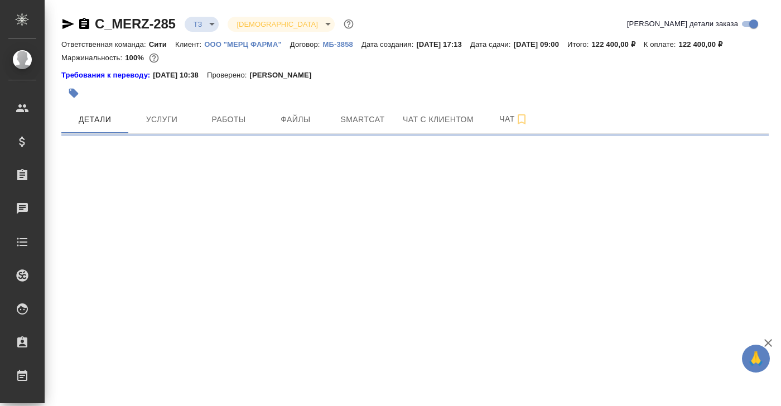
select select "RU"
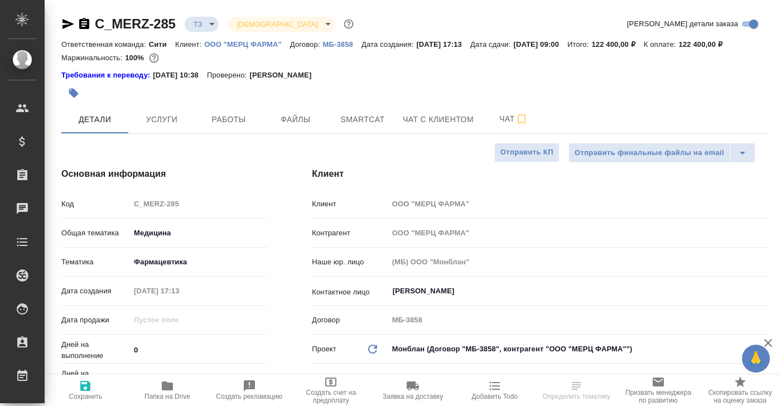
type textarea "x"
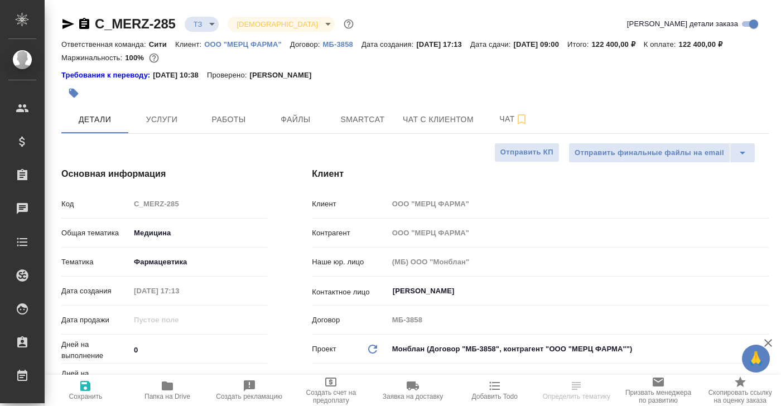
type textarea "x"
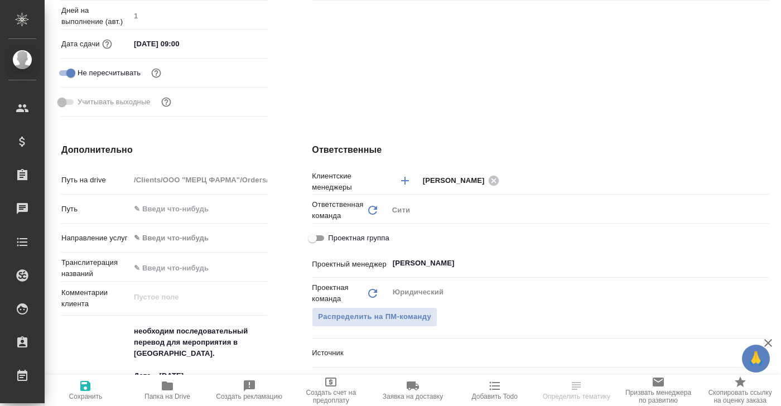
scroll to position [262, 0]
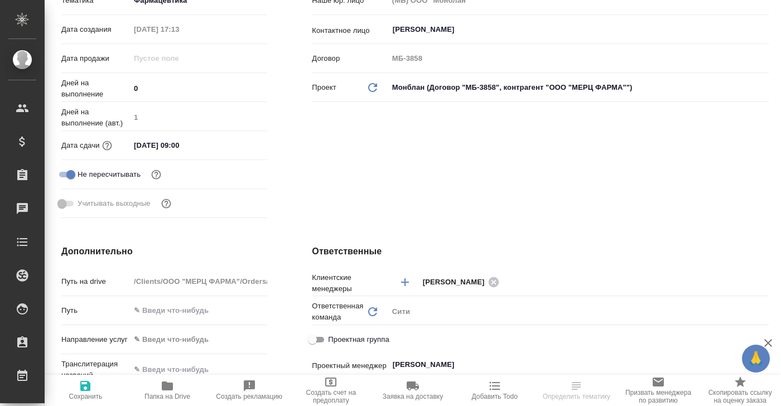
select select "RU"
